Goal: Navigation & Orientation: Find specific page/section

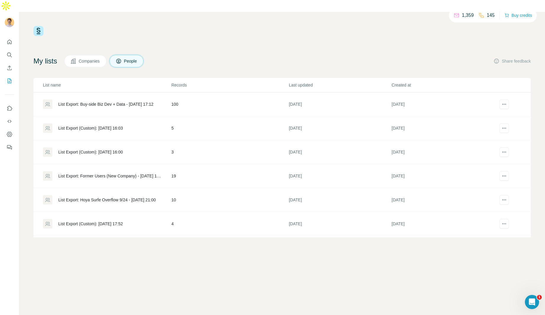
click at [347, 55] on div "My lists Companies People Share feedback" at bounding box center [281, 61] width 497 height 12
click at [144, 171] on div "List Export: Buy-side Biz Dev + Data - [DATE] 17:12" at bounding box center [107, 175] width 128 height 9
click at [145, 125] on div "List Export: Buy-side Biz Dev + Data - [DATE] 15:18" at bounding box center [105, 128] width 95 height 6
click at [125, 125] on div "List Export: Buy-side Biz Dev + Data - [DATE] 15:18" at bounding box center [105, 128] width 95 height 6
click at [174, 98] on td "2" at bounding box center [229, 105] width 117 height 24
